Goal: Task Accomplishment & Management: Use online tool/utility

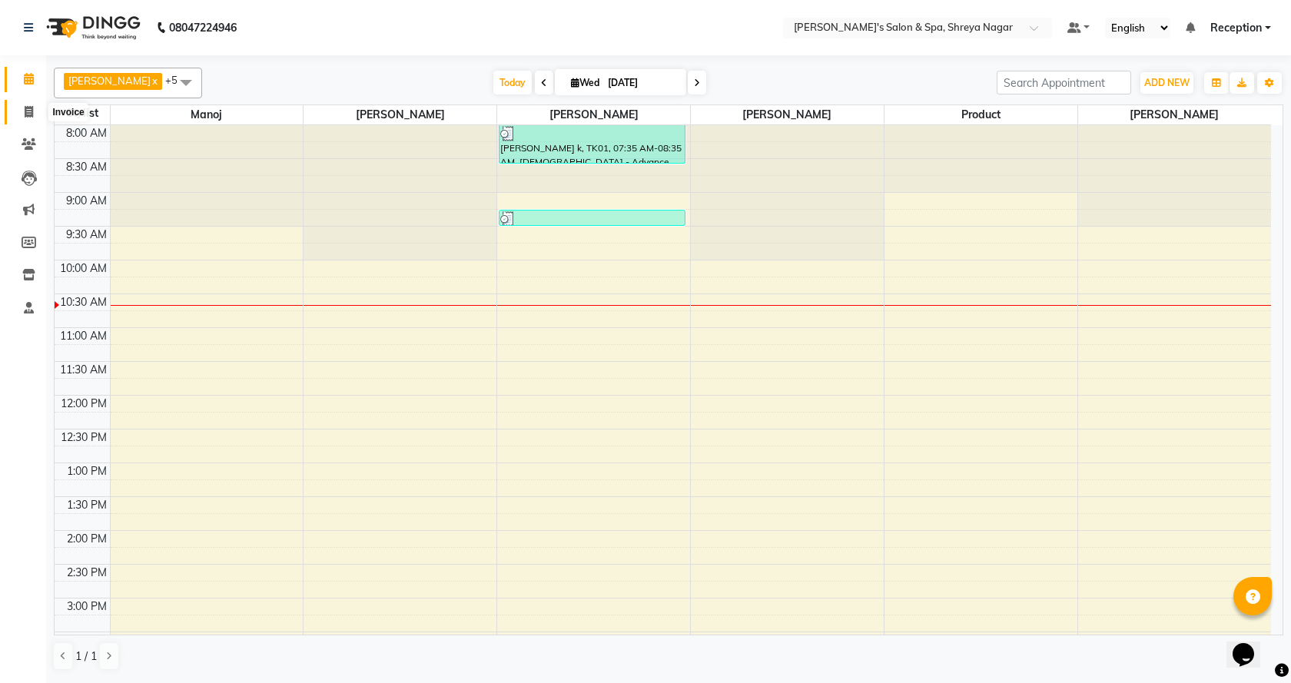
click at [33, 114] on icon at bounding box center [29, 112] width 8 height 12
select select "service"
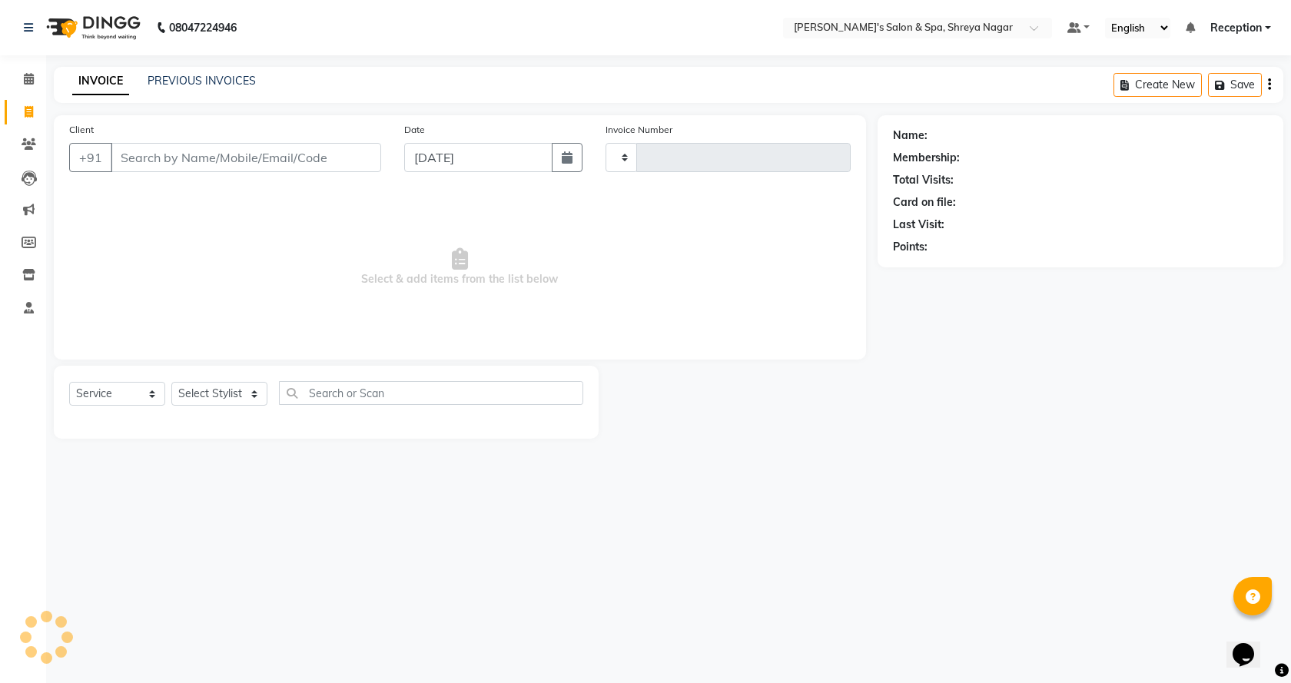
type input "2772"
select select "7591"
click at [274, 157] on input "Client" at bounding box center [246, 157] width 270 height 29
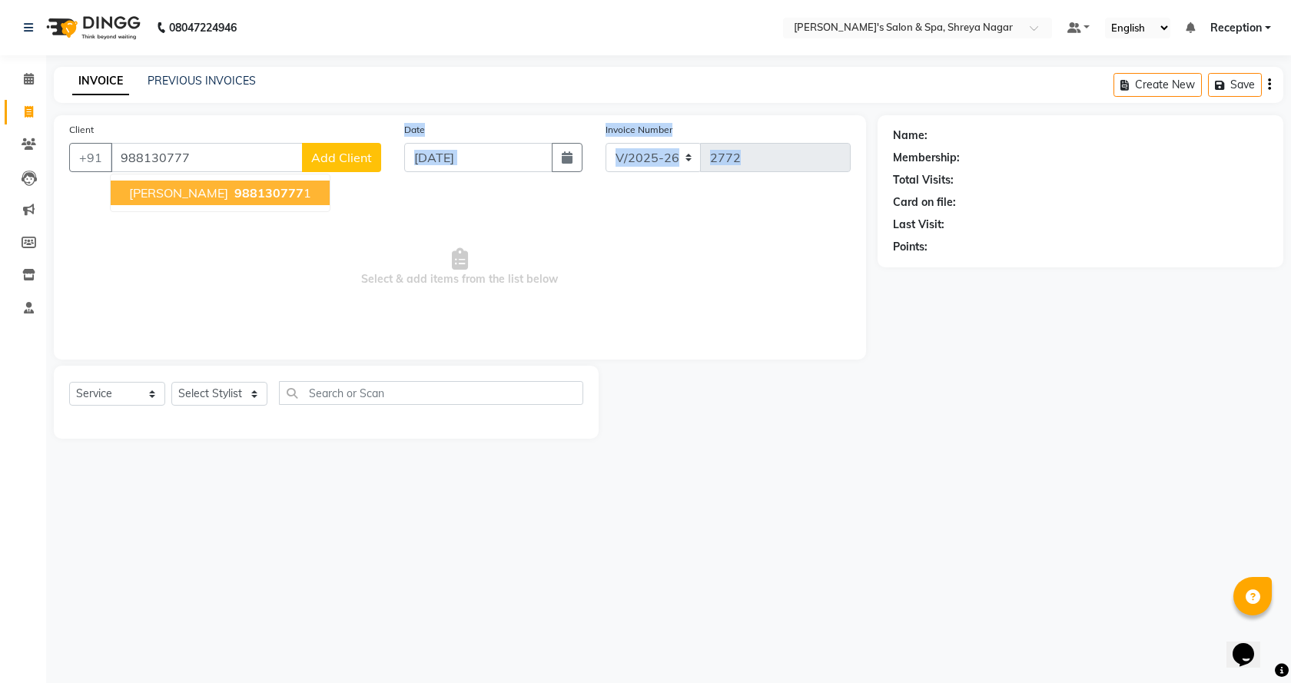
drag, startPoint x: 307, startPoint y: 191, endPoint x: 297, endPoint y: 195, distance: 10.7
click at [303, 194] on div "Client [PHONE_NUMBER] [GEOGRAPHIC_DATA][PERSON_NAME] 988130777 1 Add Client Dat…" at bounding box center [460, 237] width 812 height 244
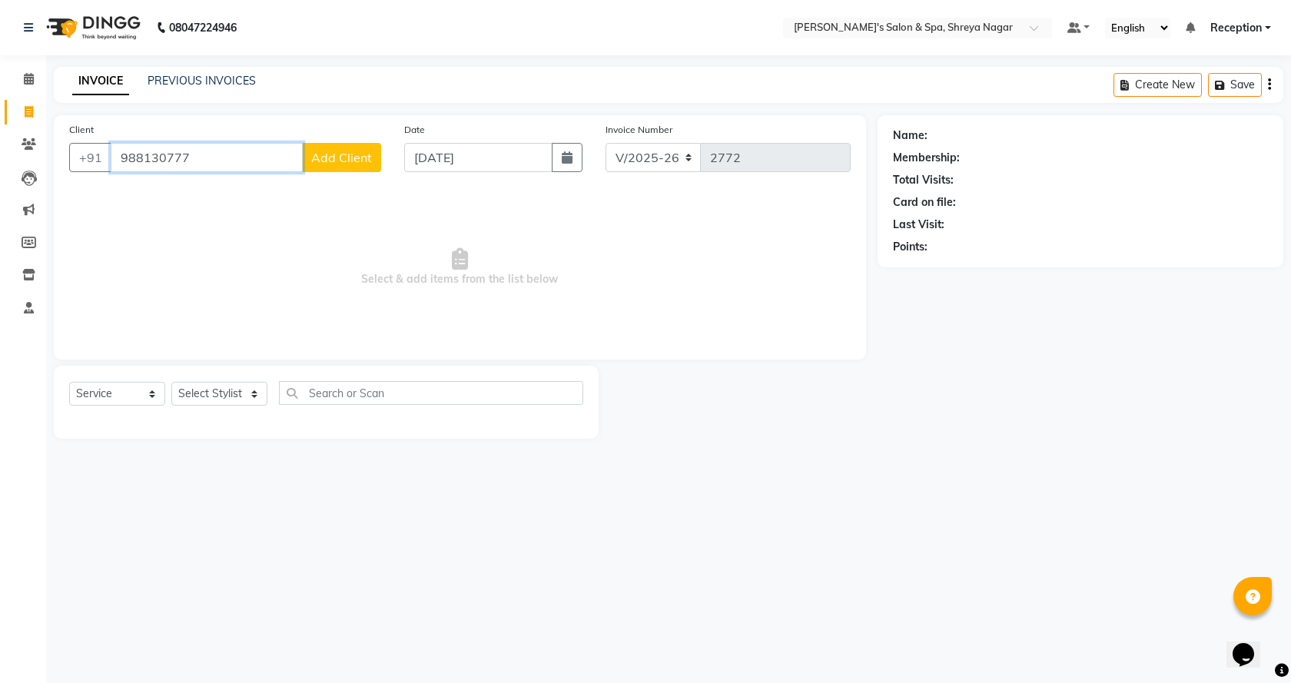
click at [254, 152] on input "988130777" at bounding box center [207, 157] width 192 height 29
click at [284, 196] on ngb-highlight "98813077 71" at bounding box center [271, 192] width 80 height 15
type input "9881307771"
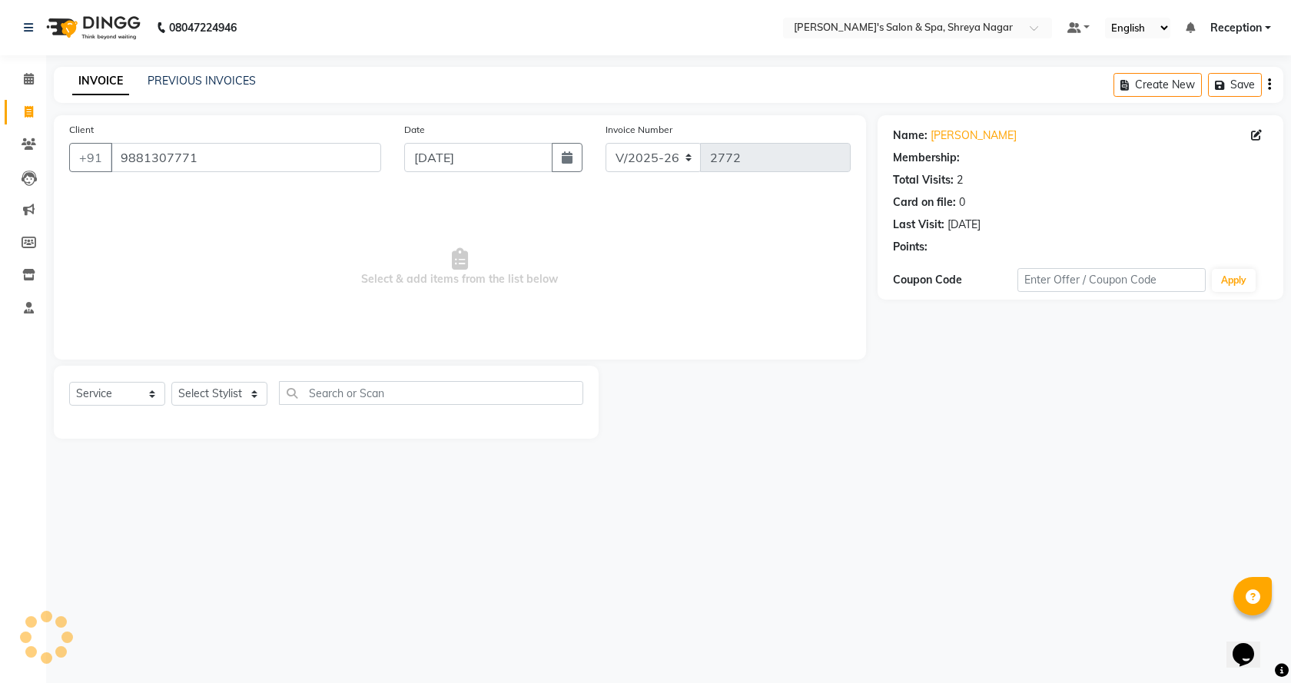
select select "1: Object"
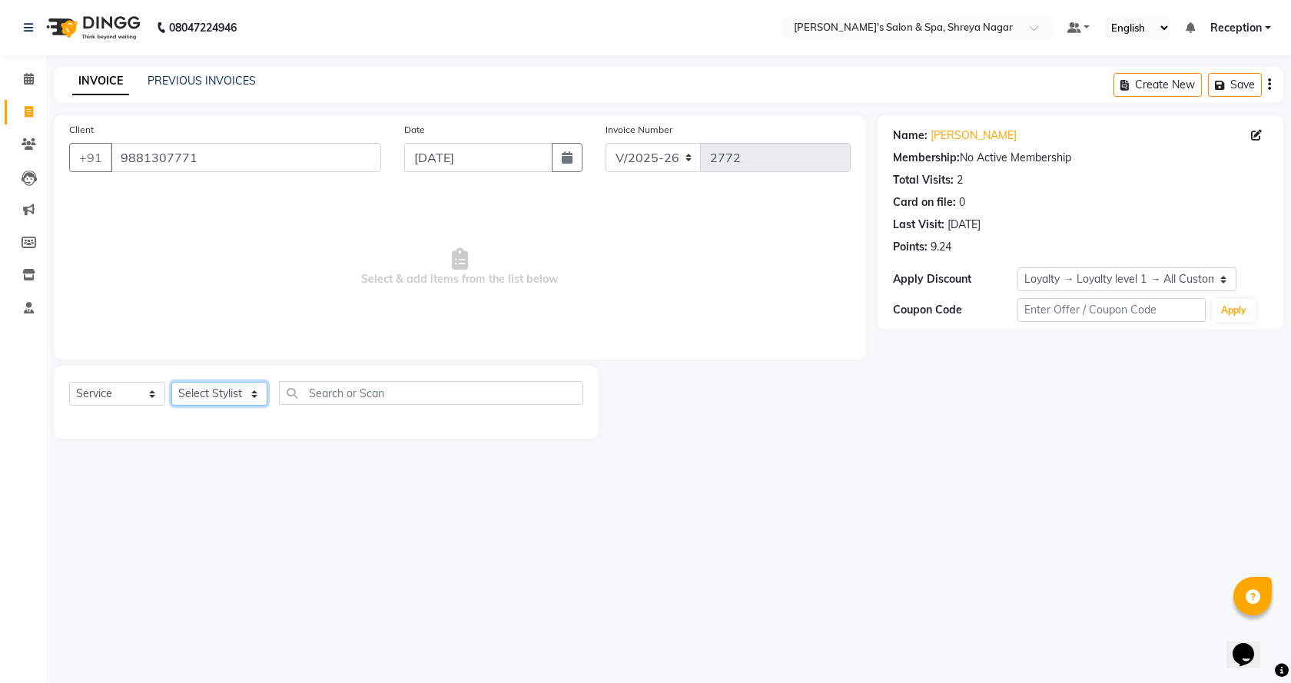
click at [238, 393] on select "Select Stylist [PERSON_NAME] [PERSON_NAME] [PERSON_NAME] Product Reception" at bounding box center [219, 394] width 96 height 24
select select "67479"
click at [171, 382] on select "Select Stylist [PERSON_NAME] [PERSON_NAME] [PERSON_NAME] Product Reception" at bounding box center [219, 394] width 96 height 24
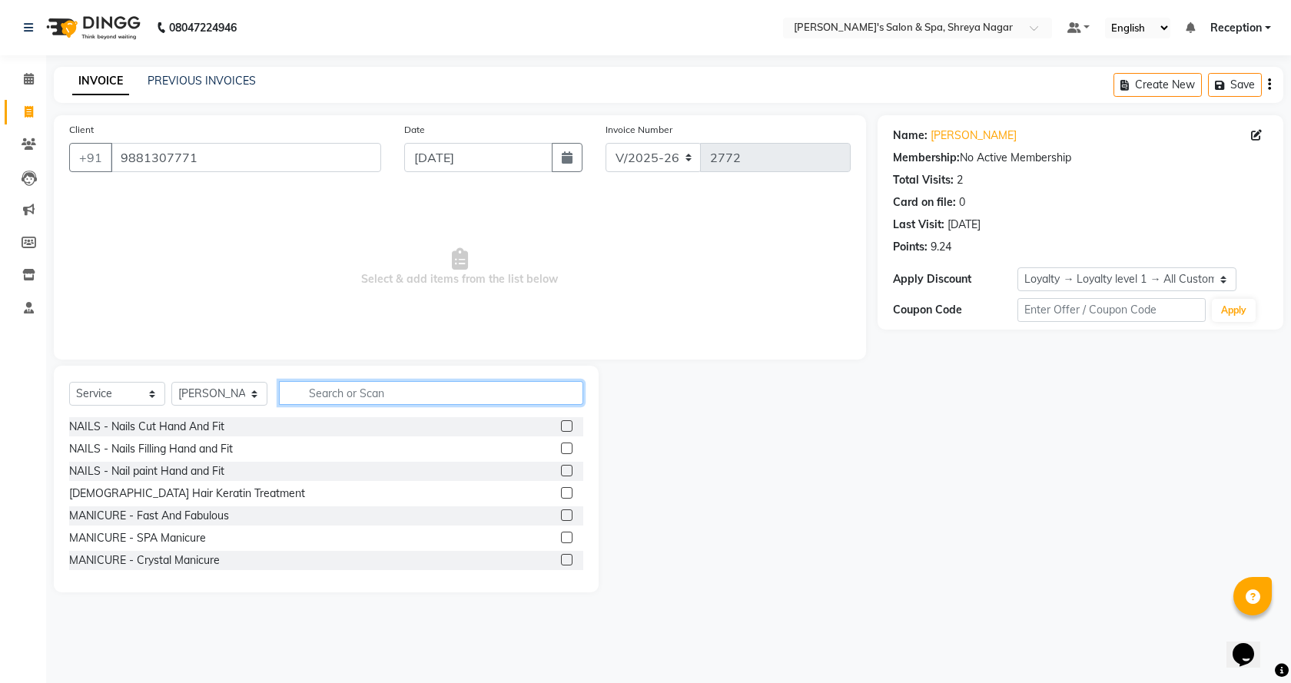
click at [366, 388] on input "text" at bounding box center [431, 393] width 304 height 24
click at [31, 81] on icon at bounding box center [29, 79] width 10 height 12
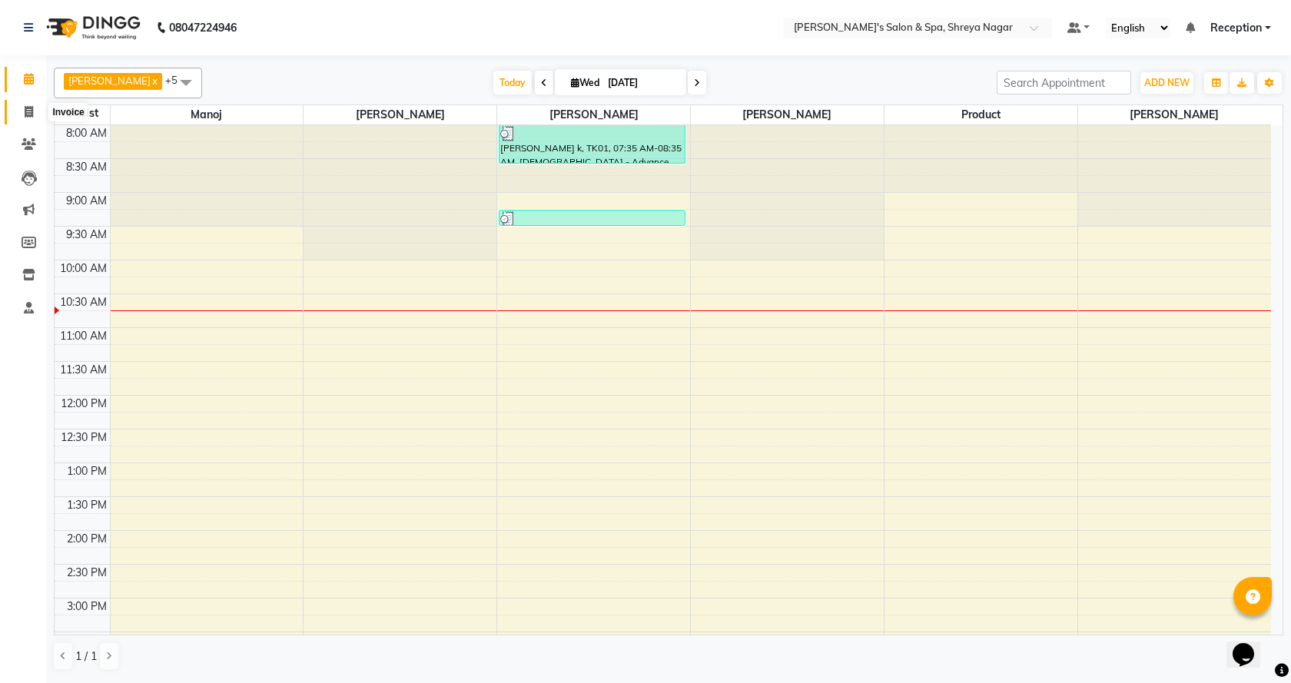
drag, startPoint x: 31, startPoint y: 118, endPoint x: 57, endPoint y: 119, distance: 25.4
click at [33, 117] on span at bounding box center [28, 113] width 27 height 18
select select "service"
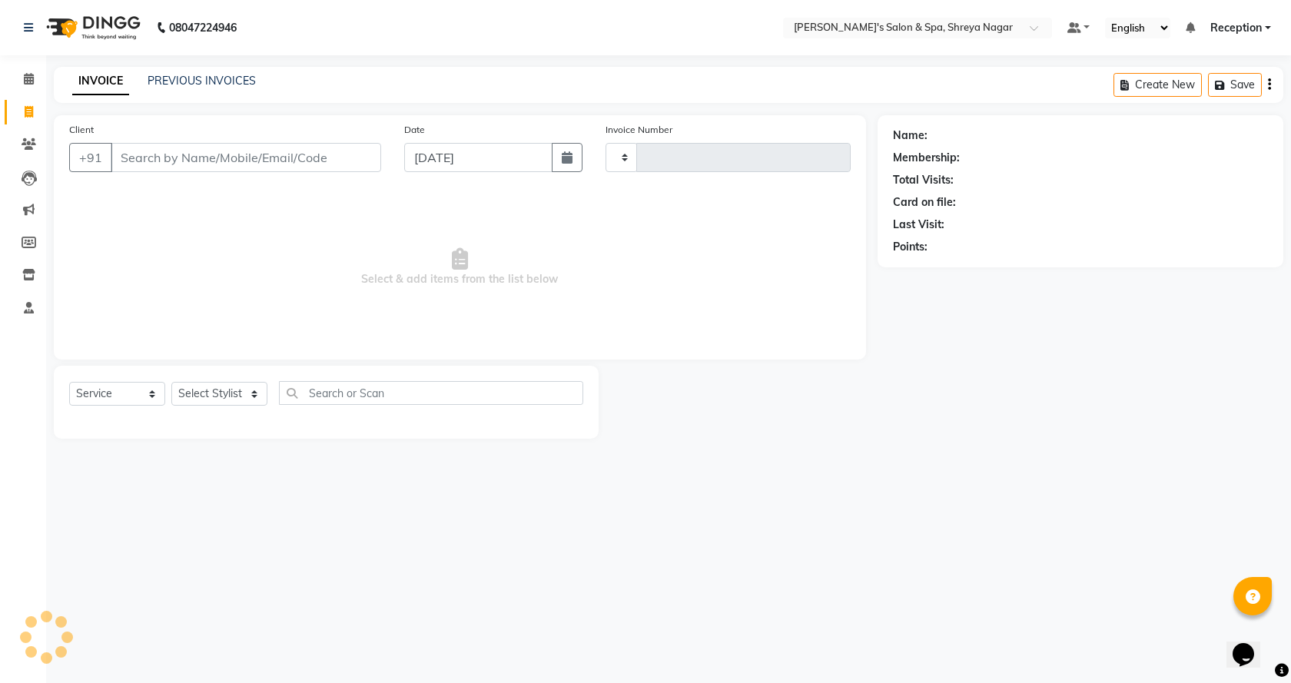
type input "2772"
select select "7591"
click at [255, 157] on input "Client" at bounding box center [246, 157] width 270 height 29
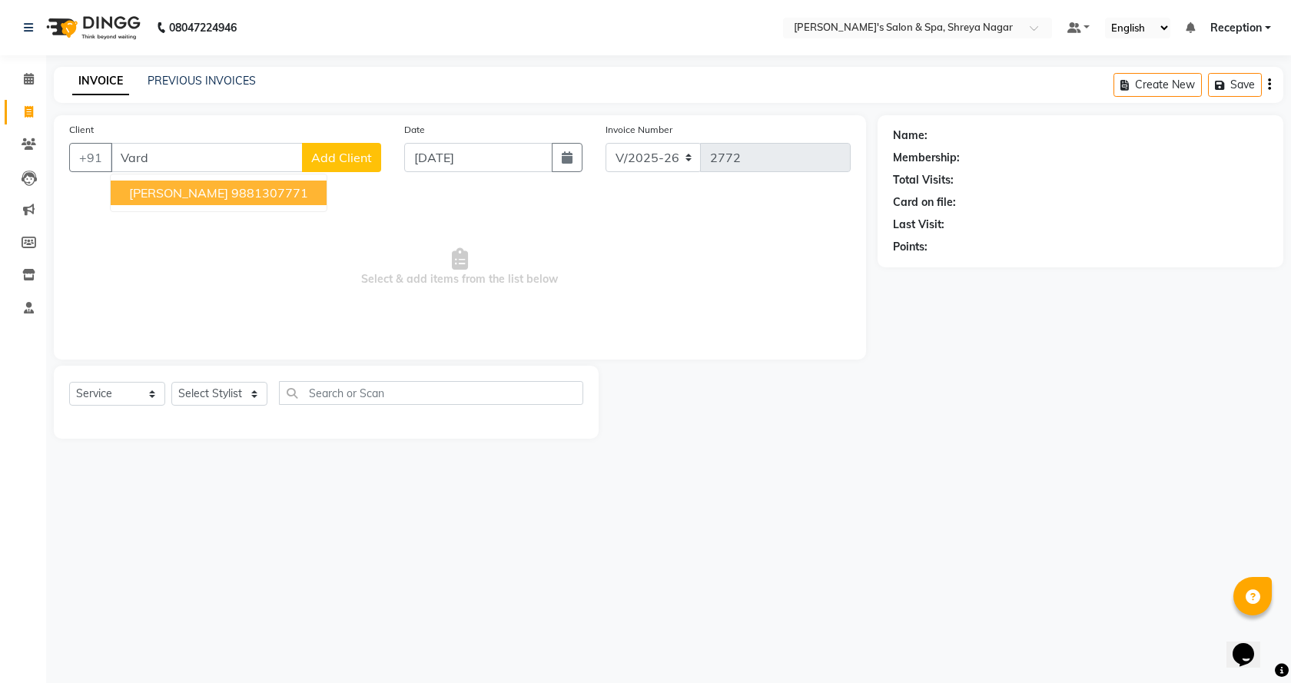
click at [263, 192] on ngb-highlight "9881307771" at bounding box center [269, 192] width 77 height 15
type input "9881307771"
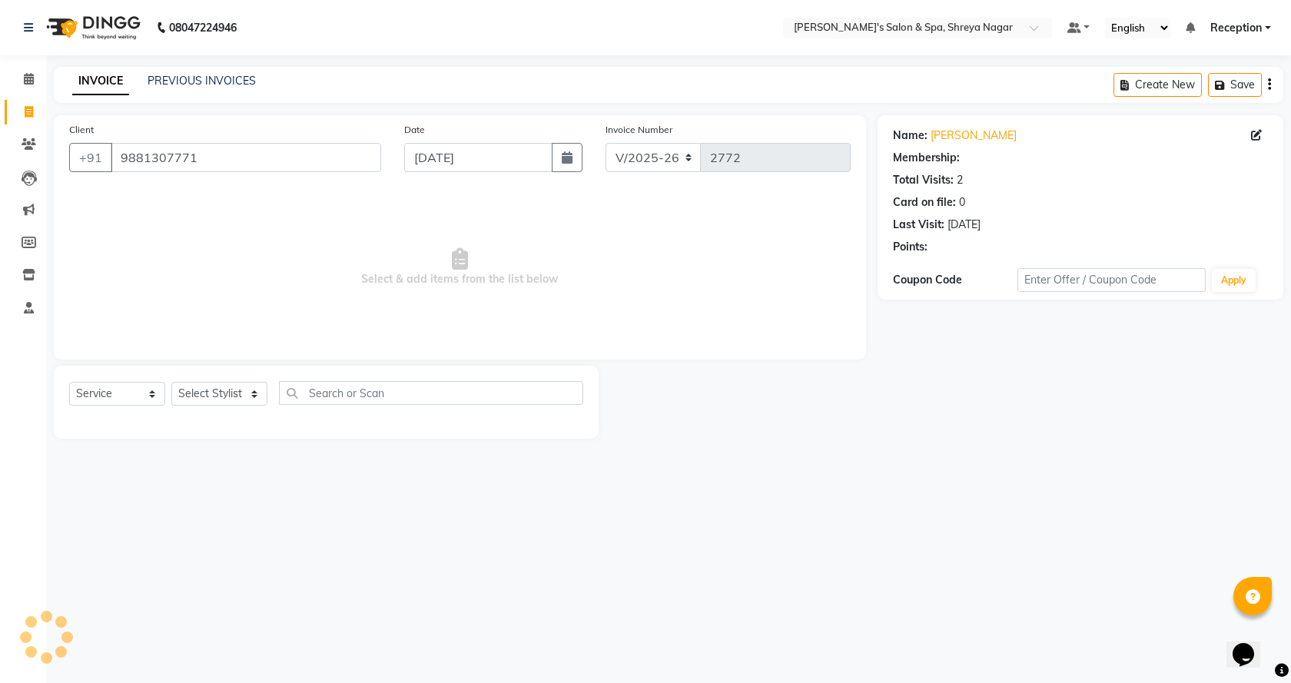
select select "1: Object"
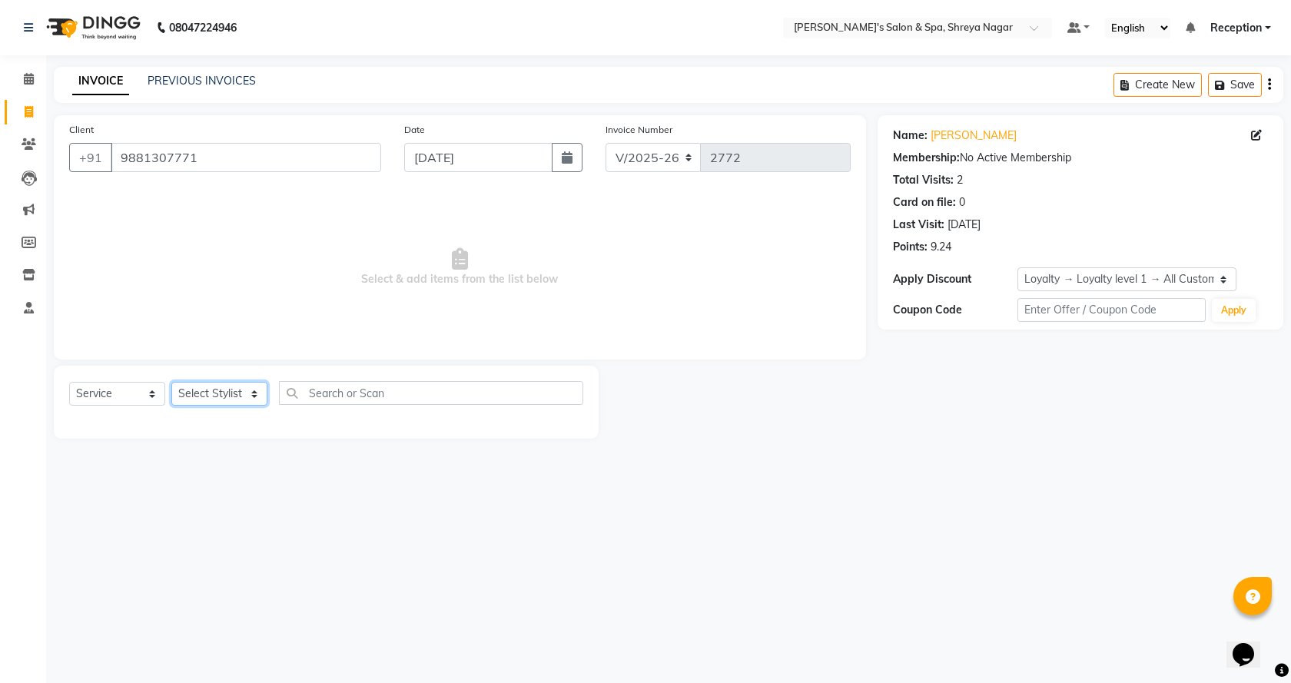
click at [256, 398] on select "Select Stylist [PERSON_NAME] [PERSON_NAME] [PERSON_NAME] Product Reception" at bounding box center [219, 394] width 96 height 24
select select "67480"
click at [171, 382] on select "Select Stylist [PERSON_NAME] [PERSON_NAME] [PERSON_NAME] Product Reception" at bounding box center [219, 394] width 96 height 24
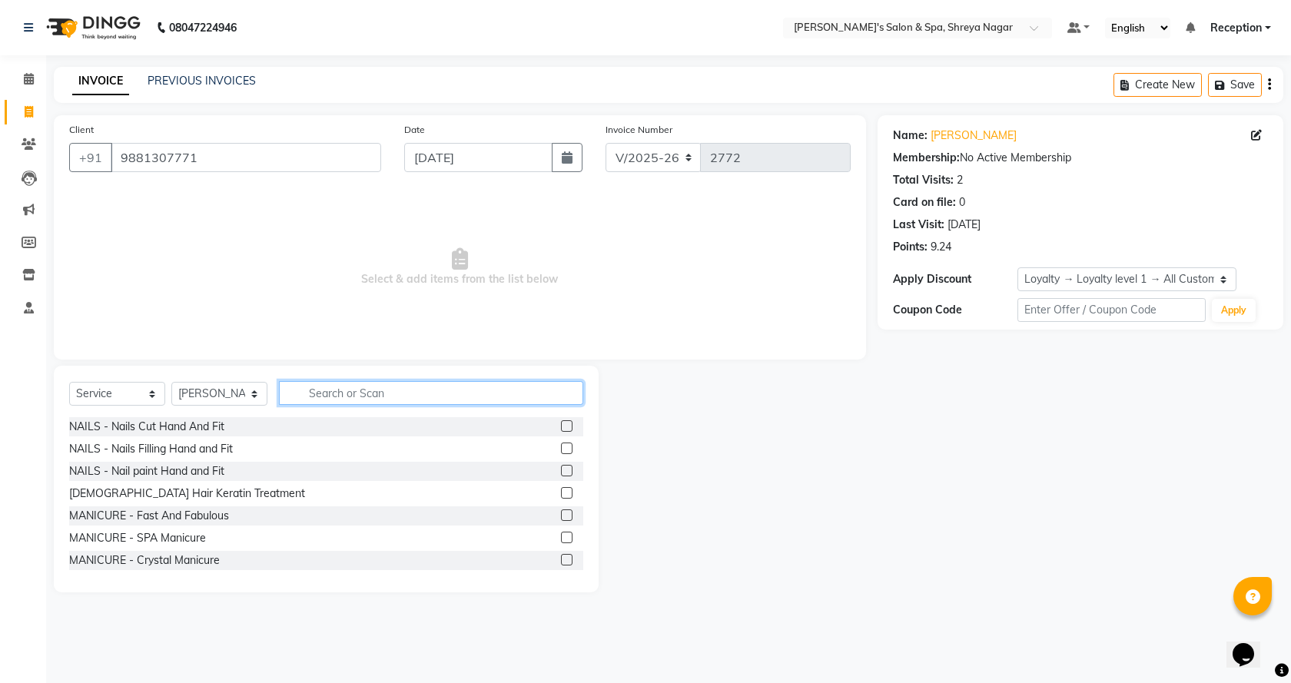
click at [364, 394] on input "text" at bounding box center [431, 393] width 304 height 24
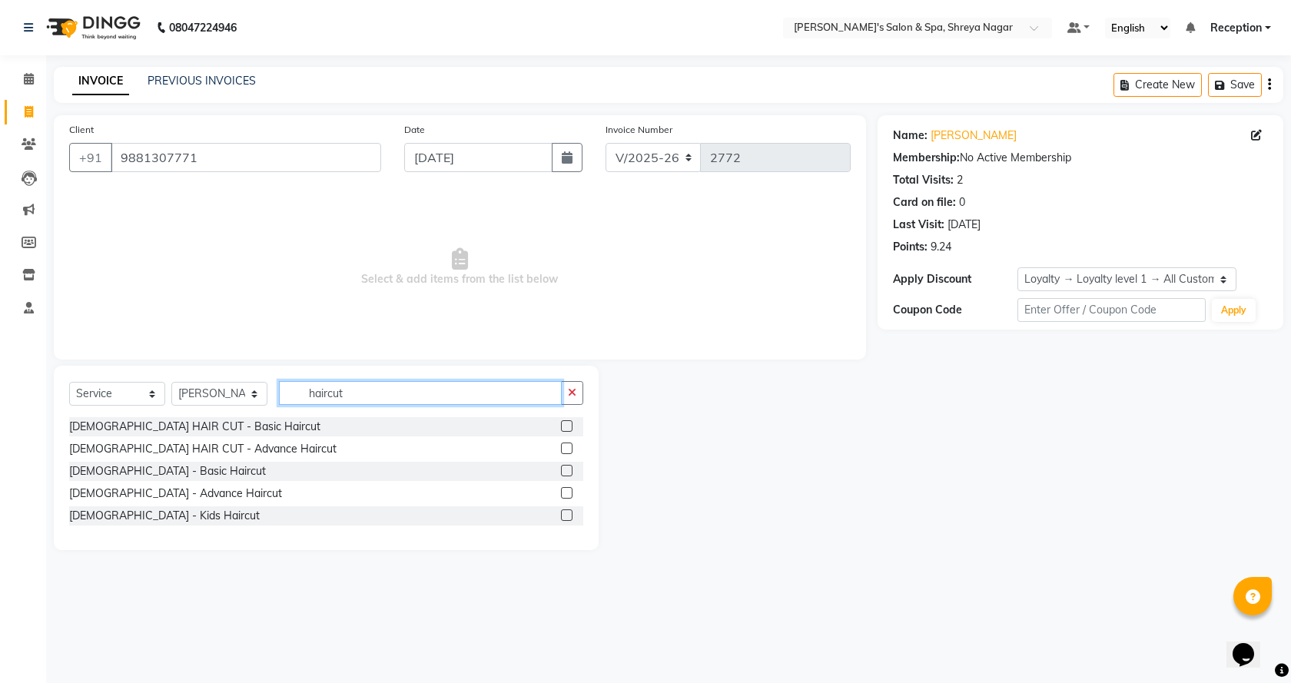
type input "haircut"
click at [565, 493] on label at bounding box center [567, 493] width 12 height 12
click at [565, 493] on input "checkbox" at bounding box center [566, 494] width 10 height 10
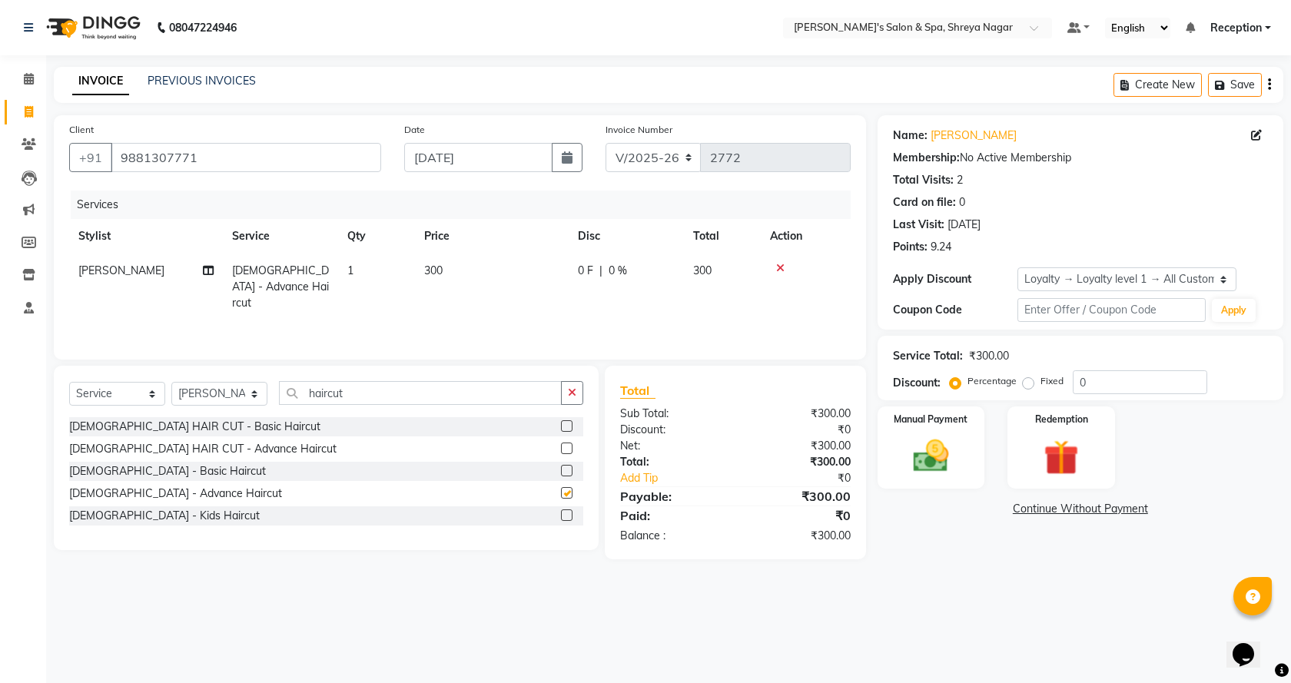
checkbox input "false"
click at [947, 457] on img at bounding box center [931, 456] width 60 height 42
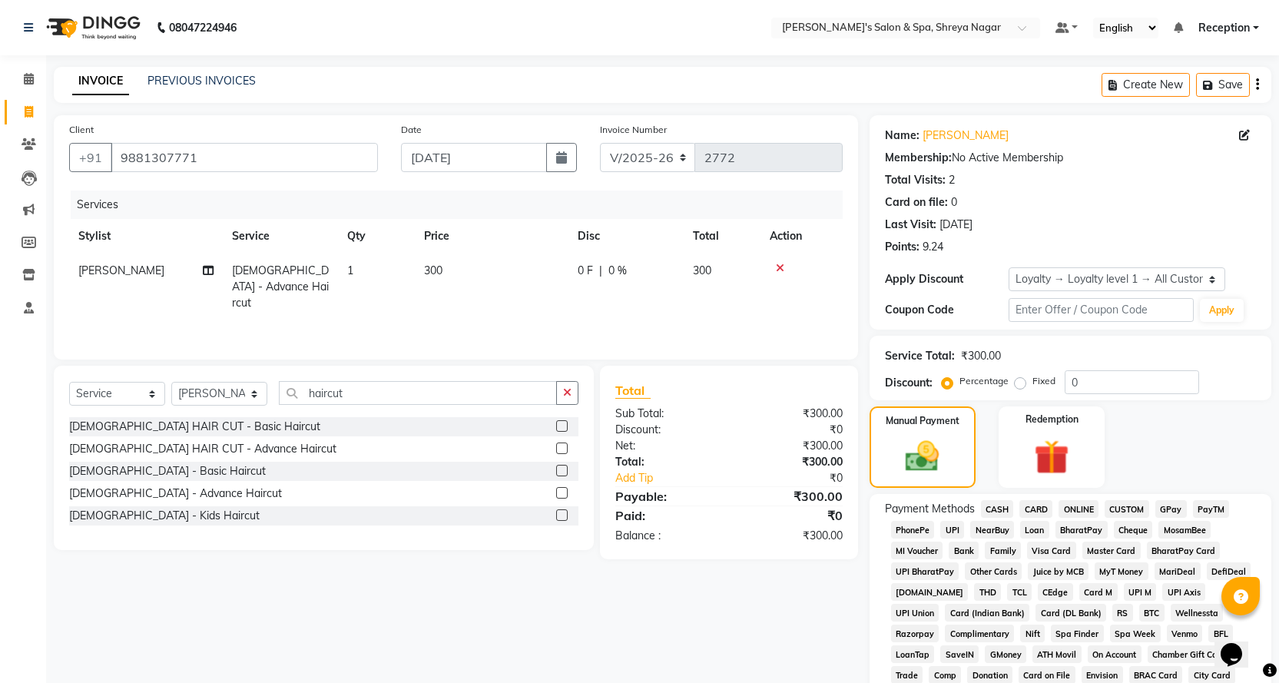
click at [1077, 501] on span "ONLINE" at bounding box center [1079, 509] width 40 height 18
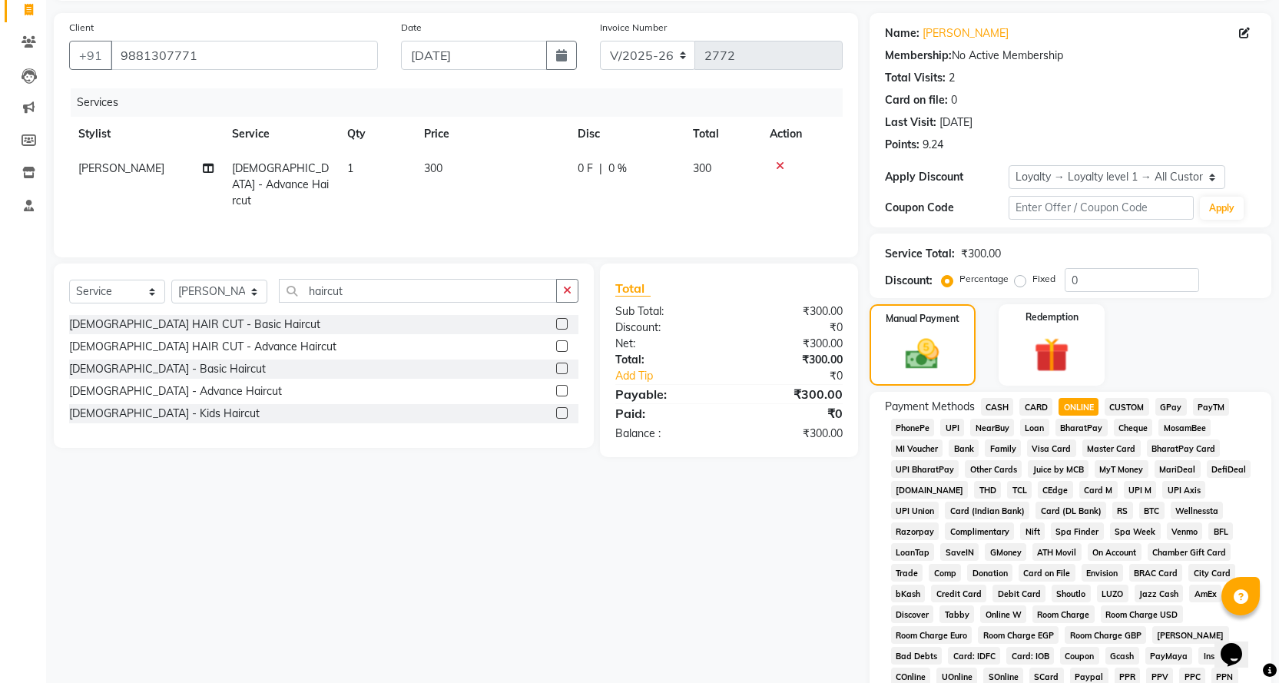
scroll to position [333, 0]
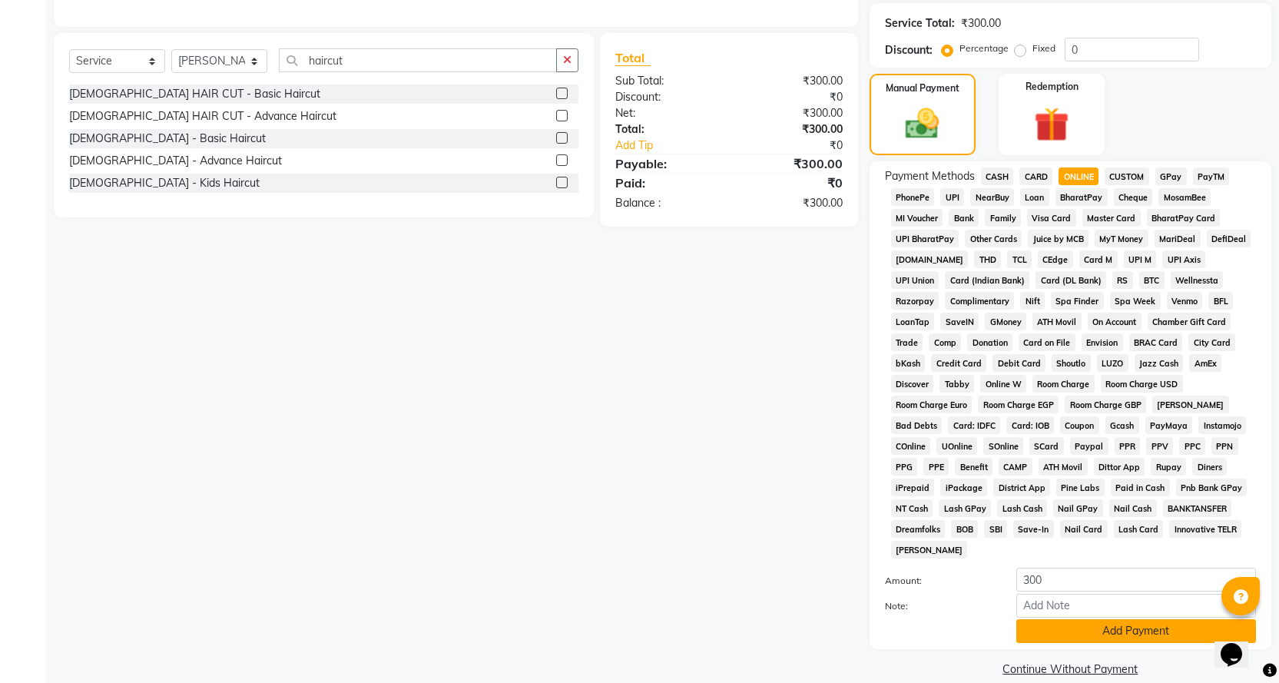
click at [1083, 619] on button "Add Payment" at bounding box center [1136, 631] width 240 height 24
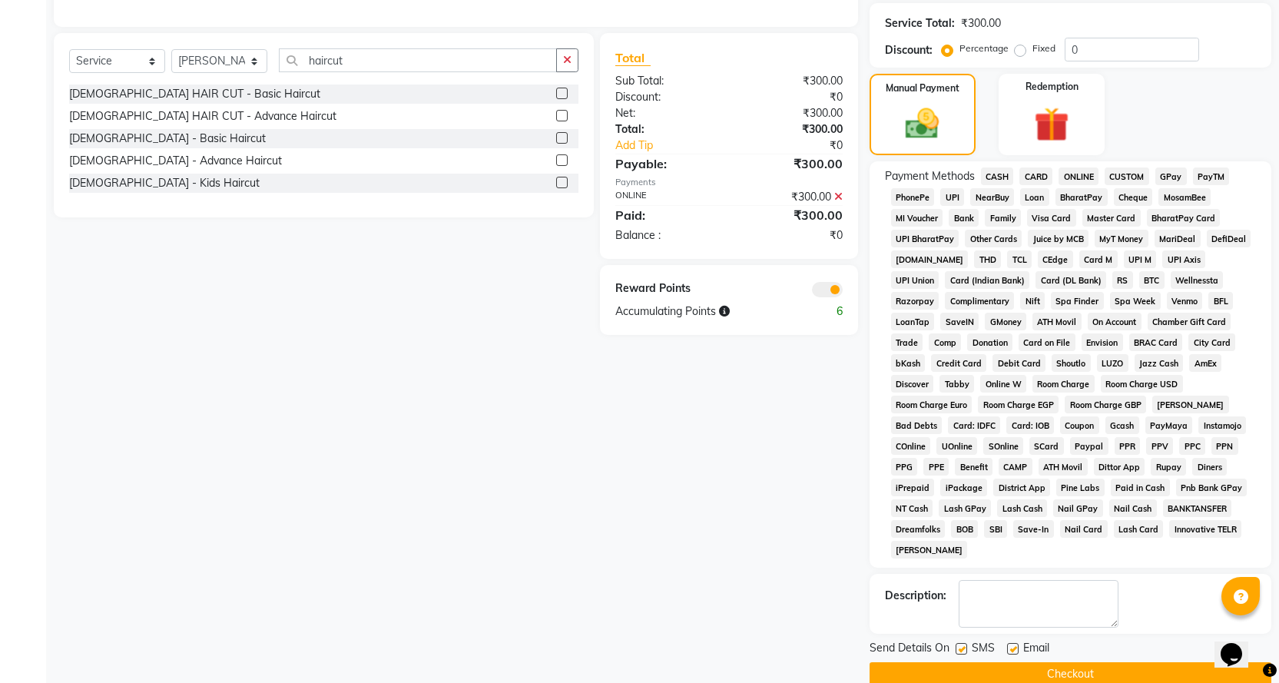
click at [1073, 662] on button "Checkout" at bounding box center [1071, 674] width 402 height 24
